Goal: Task Accomplishment & Management: Manage account settings

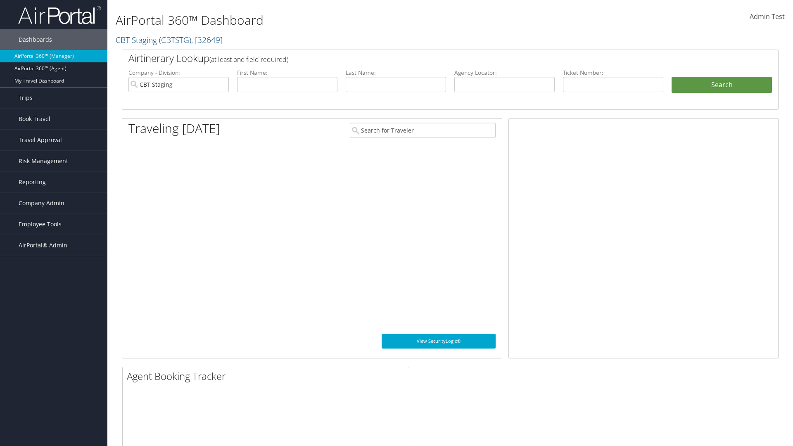
click at [54, 203] on span "Company Admin" at bounding box center [42, 203] width 46 height 21
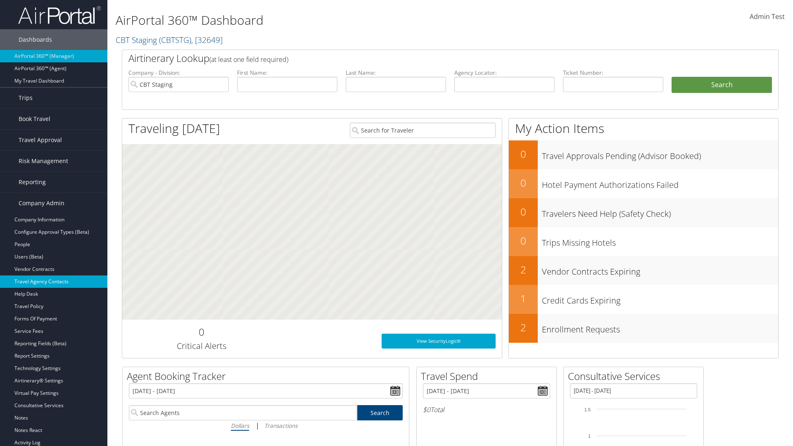
click at [54, 282] on link "Travel Agency Contacts" at bounding box center [53, 282] width 107 height 12
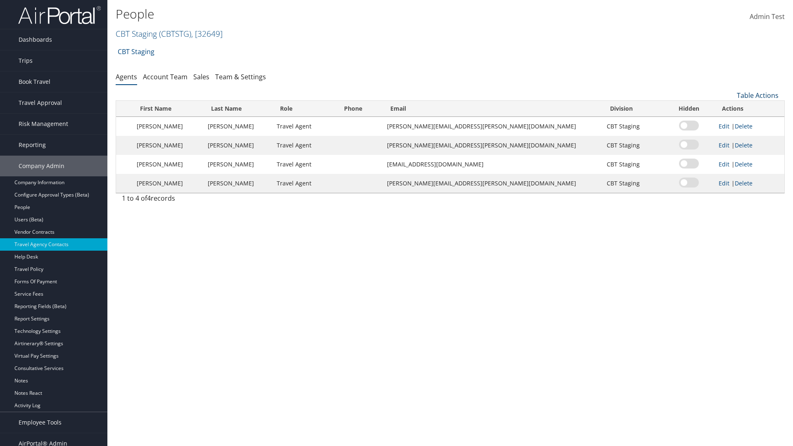
click at [758, 95] on link "Table Actions" at bounding box center [758, 95] width 42 height 9
click at [730, 122] on link "Add New Contact" at bounding box center [730, 122] width 109 height 14
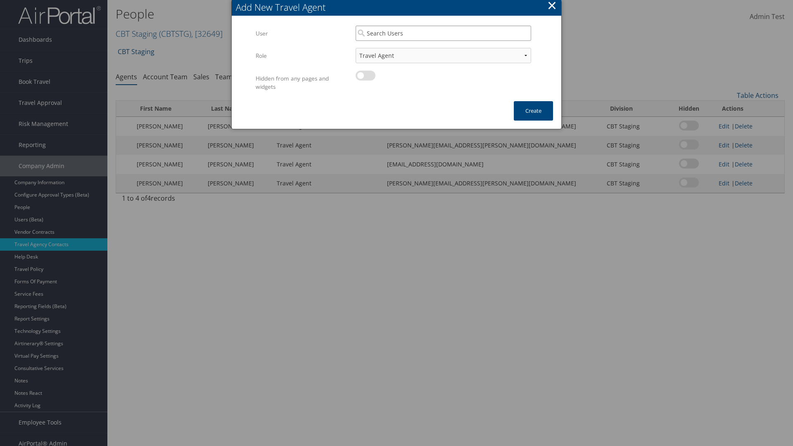
click at [443, 33] on input "search" at bounding box center [444, 33] width 176 height 15
click at [443, 53] on div "User" at bounding box center [443, 57] width 172 height 8
type input "Admin Test"
click at [533, 111] on button "Create" at bounding box center [533, 110] width 39 height 19
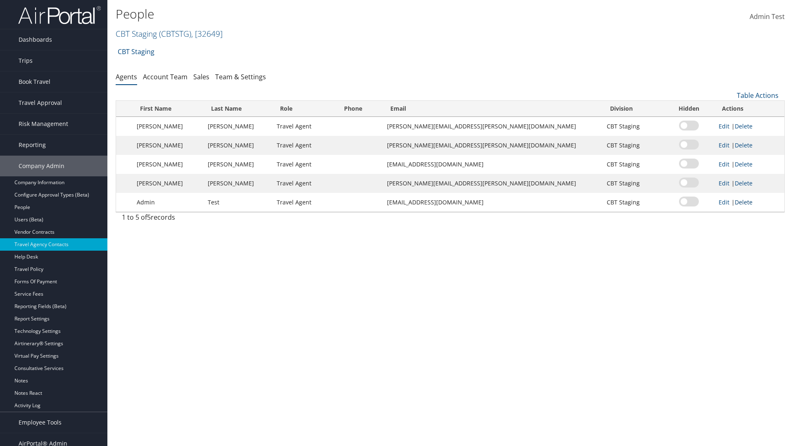
click at [737, 202] on link "Delete" at bounding box center [744, 202] width 18 height 8
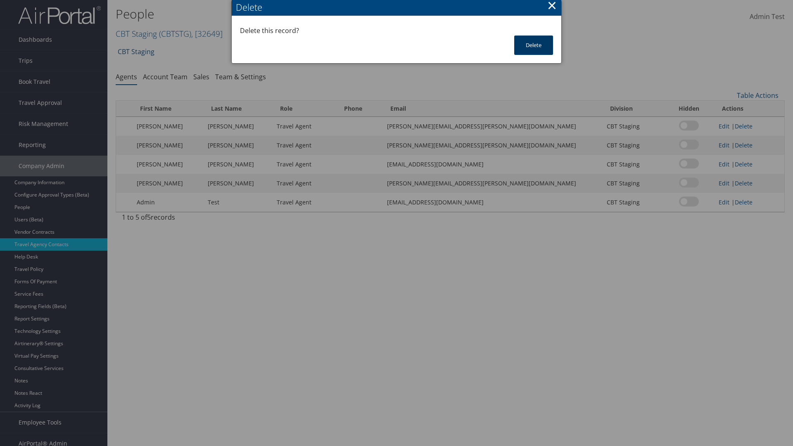
click at [534, 45] on button "Delete" at bounding box center [533, 45] width 39 height 19
